Goal: Navigation & Orientation: Find specific page/section

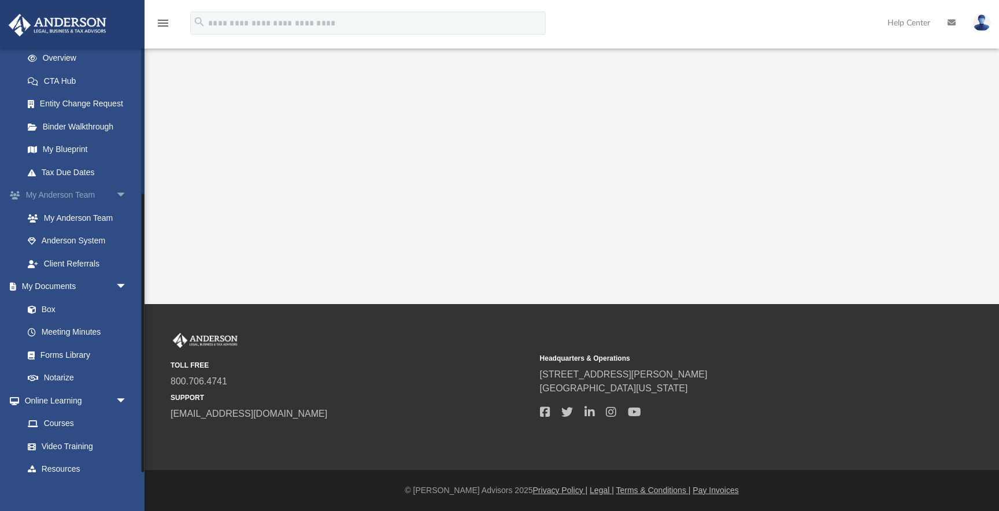
scroll to position [221, 0]
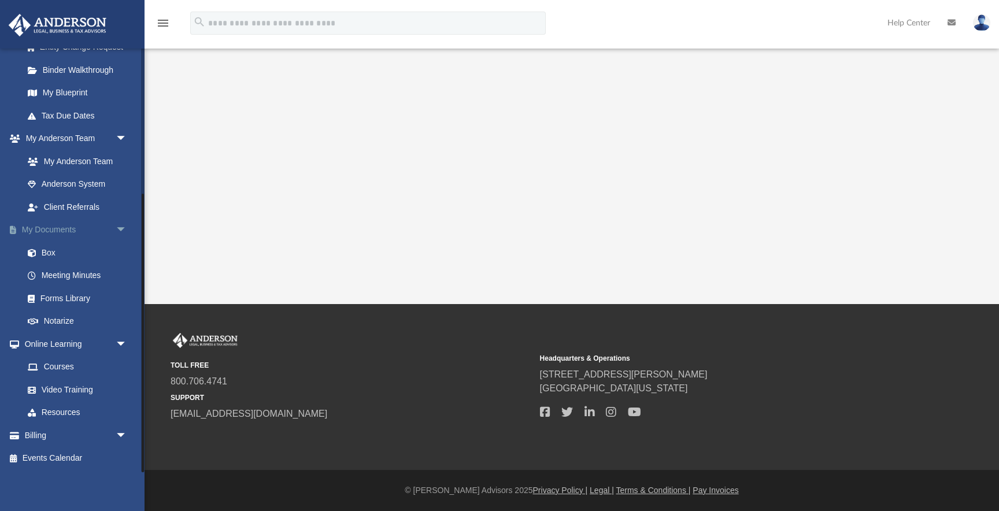
click at [123, 228] on span "arrow_drop_down" at bounding box center [127, 230] width 23 height 24
click at [119, 227] on span "arrow_drop_down" at bounding box center [127, 230] width 23 height 24
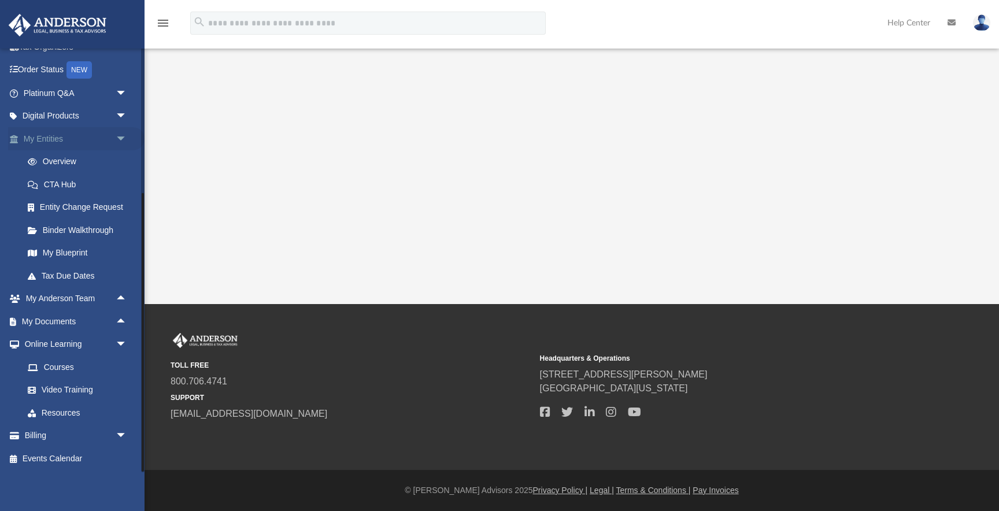
click at [123, 130] on span "arrow_drop_down" at bounding box center [127, 139] width 23 height 24
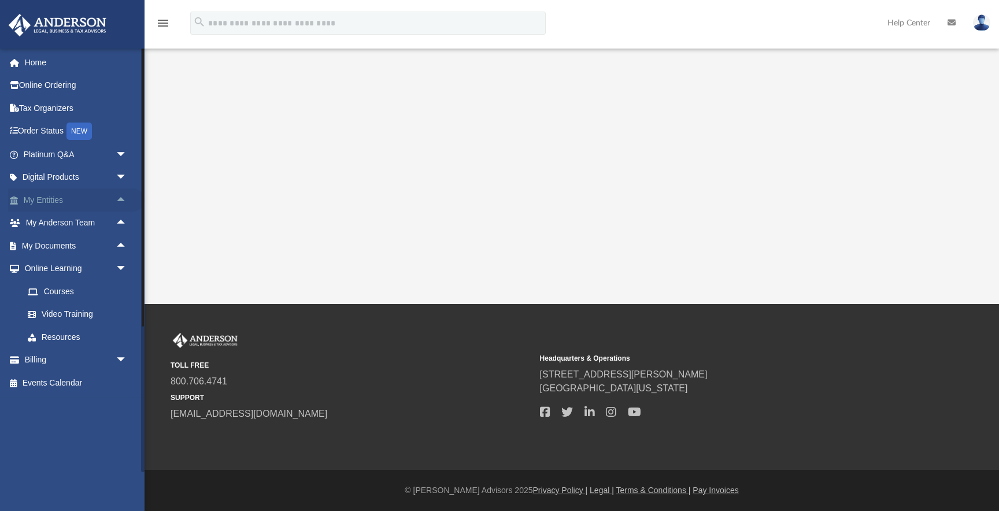
scroll to position [0, 0]
click at [121, 265] on span "arrow_drop_down" at bounding box center [127, 269] width 23 height 24
click at [72, 131] on div "NEW" at bounding box center [78, 131] width 25 height 17
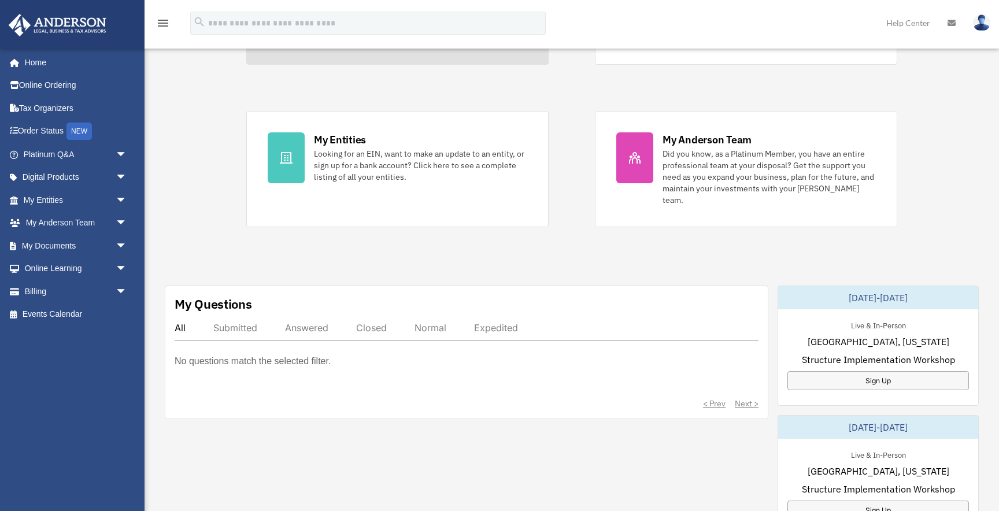
scroll to position [178, 0]
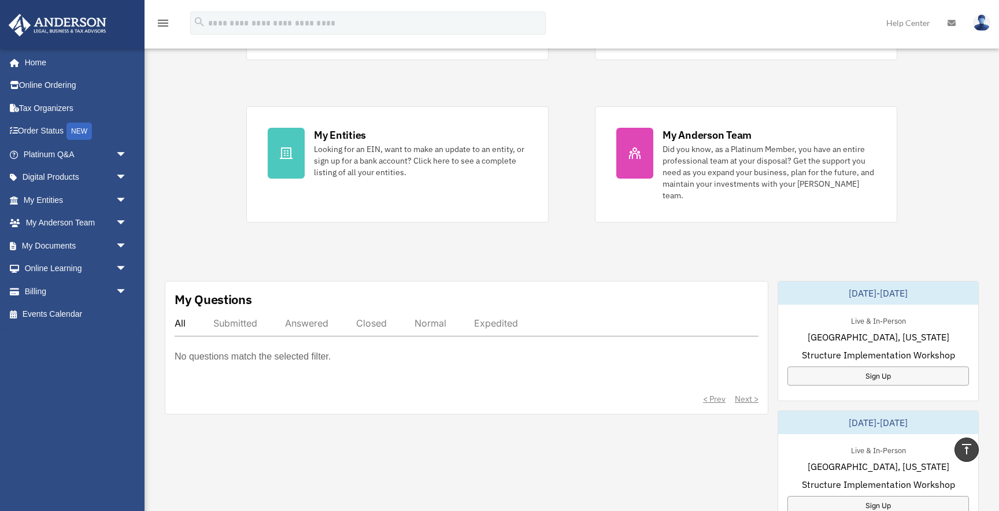
click at [383, 317] on div "Closed" at bounding box center [371, 323] width 31 height 12
click at [125, 177] on span "arrow_drop_down" at bounding box center [127, 178] width 23 height 24
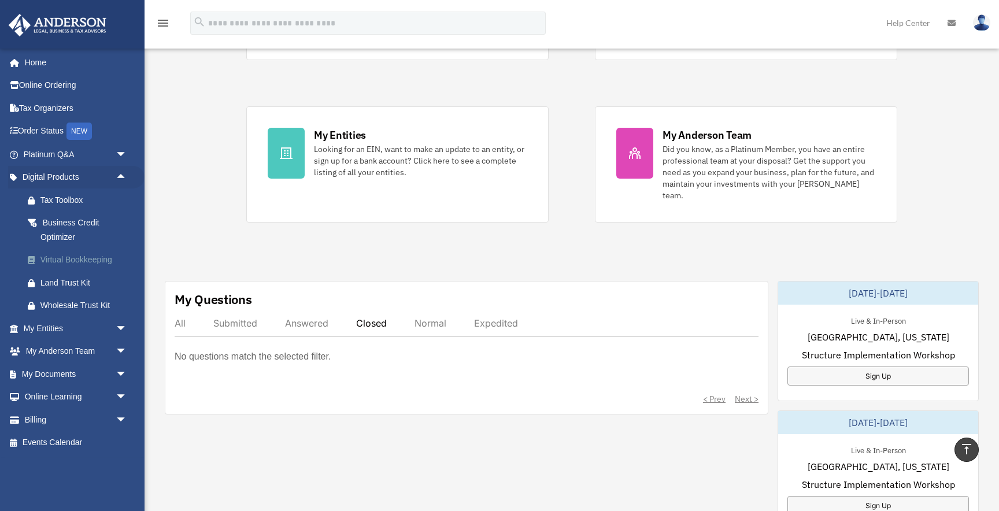
click at [105, 257] on div "Virtual Bookkeeping" at bounding box center [85, 260] width 90 height 14
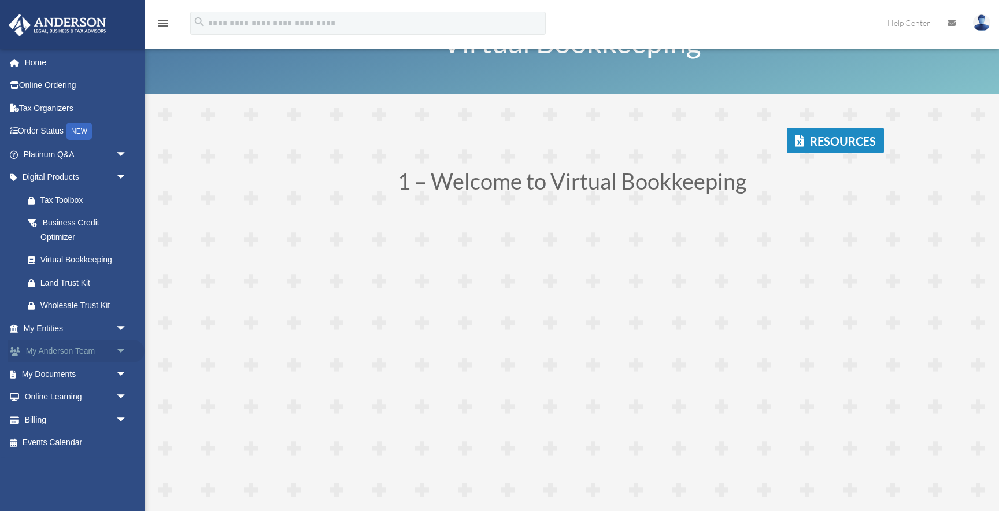
scroll to position [44, 0]
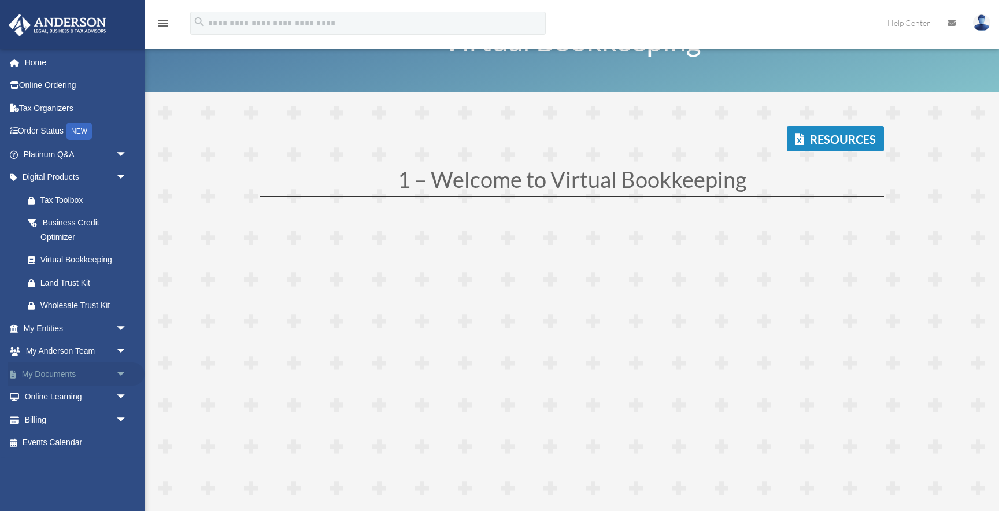
click at [110, 371] on link "My Documents arrow_drop_down" at bounding box center [76, 373] width 136 height 23
click at [123, 370] on span "arrow_drop_down" at bounding box center [127, 374] width 23 height 24
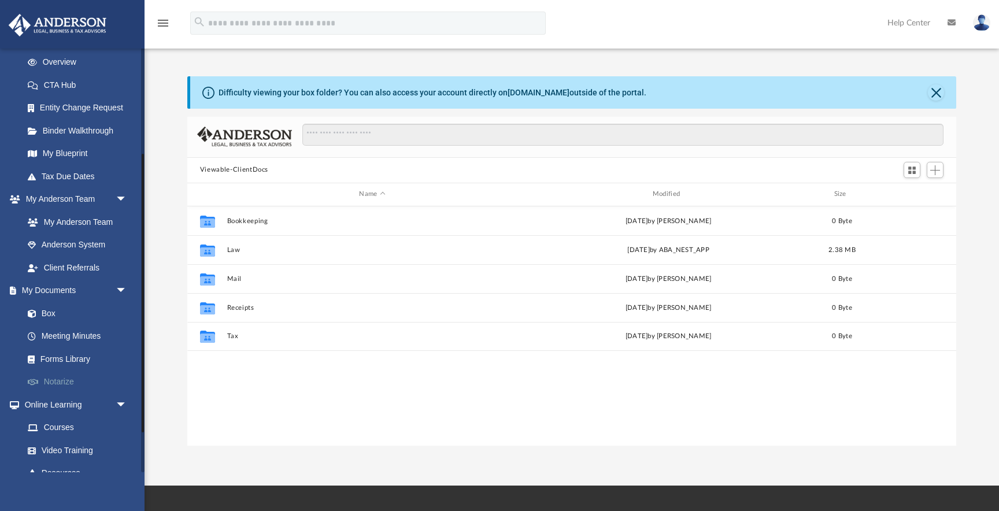
scroll to position [221, 0]
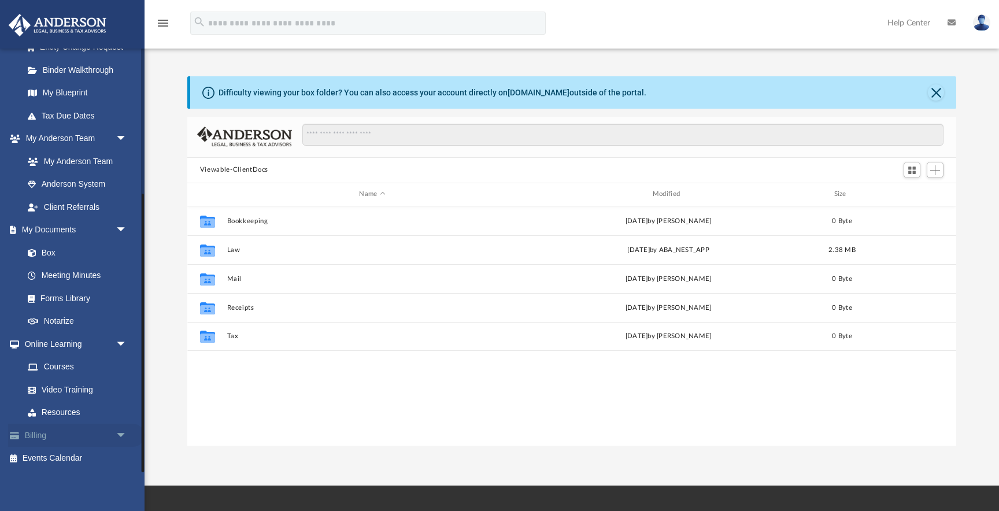
click at [121, 436] on span "arrow_drop_down" at bounding box center [127, 436] width 23 height 24
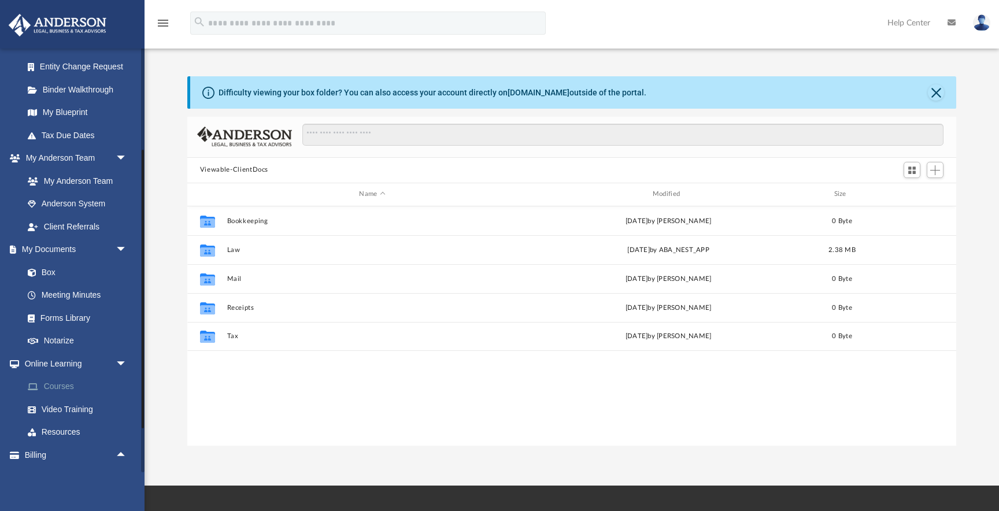
scroll to position [200, 0]
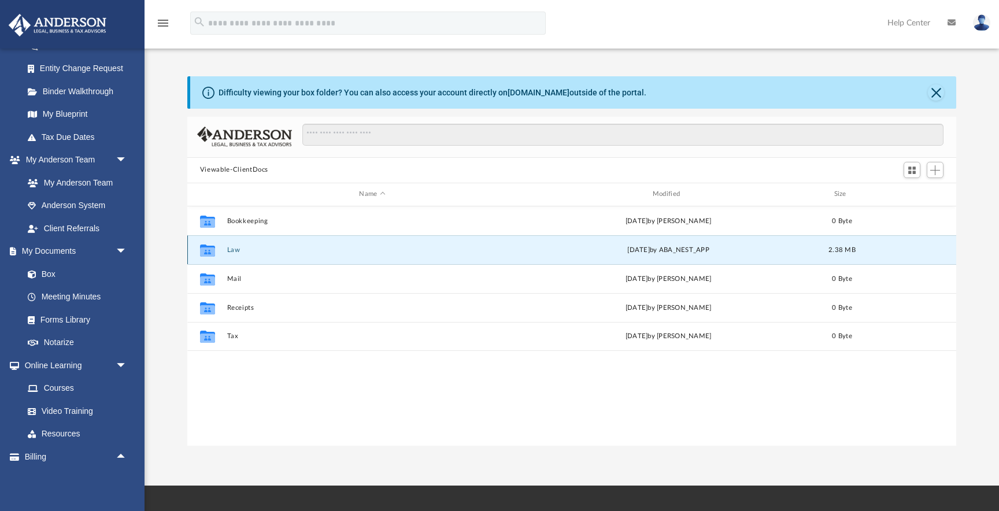
click at [233, 252] on button "Law" at bounding box center [372, 250] width 291 height 8
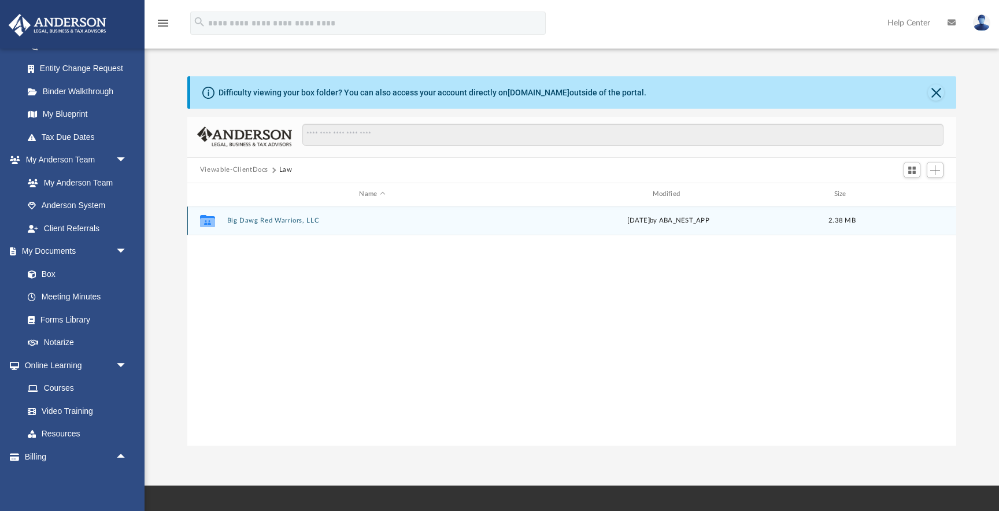
click at [254, 224] on button "Big Dawg Red Warriors, LLC" at bounding box center [372, 221] width 291 height 8
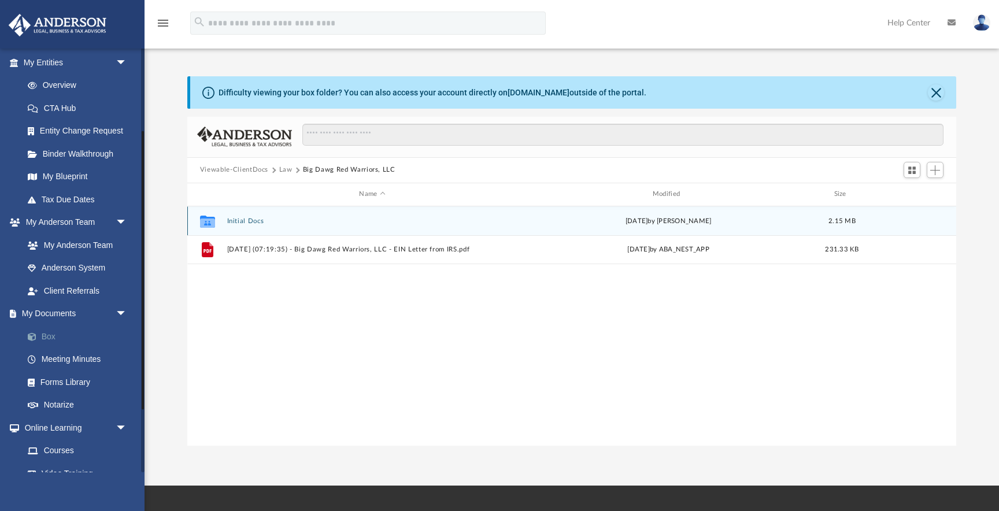
scroll to position [118, 0]
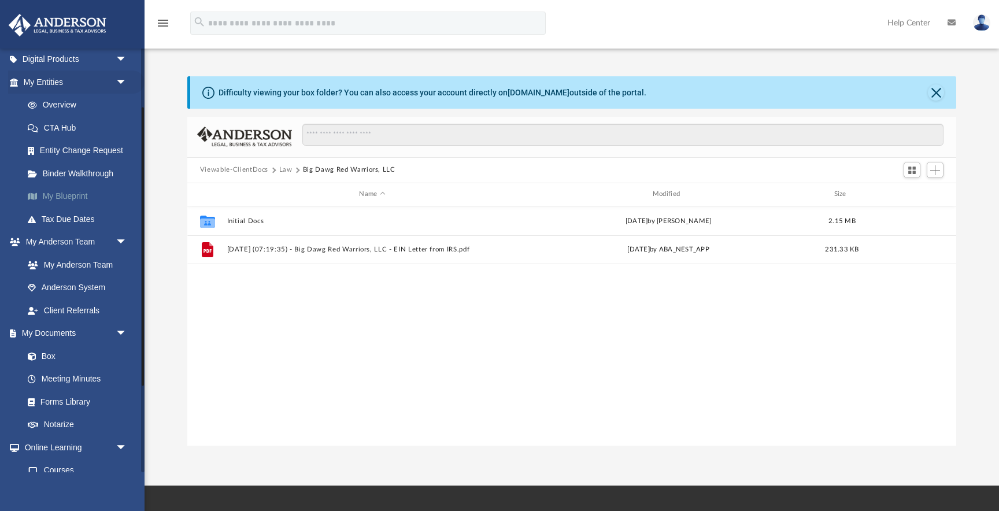
click at [77, 186] on link "My Blueprint" at bounding box center [80, 196] width 128 height 23
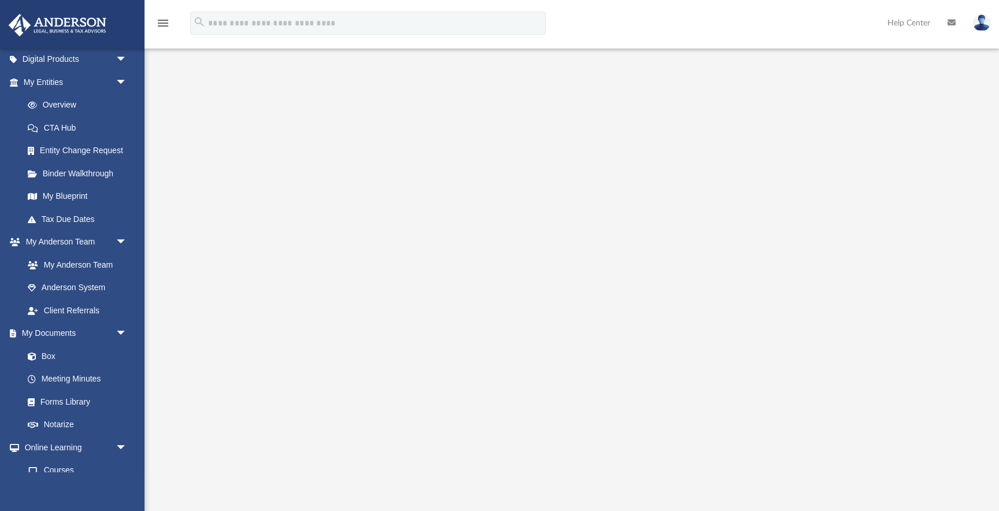
scroll to position [39, 0]
